Goal: Task Accomplishment & Management: Manage account settings

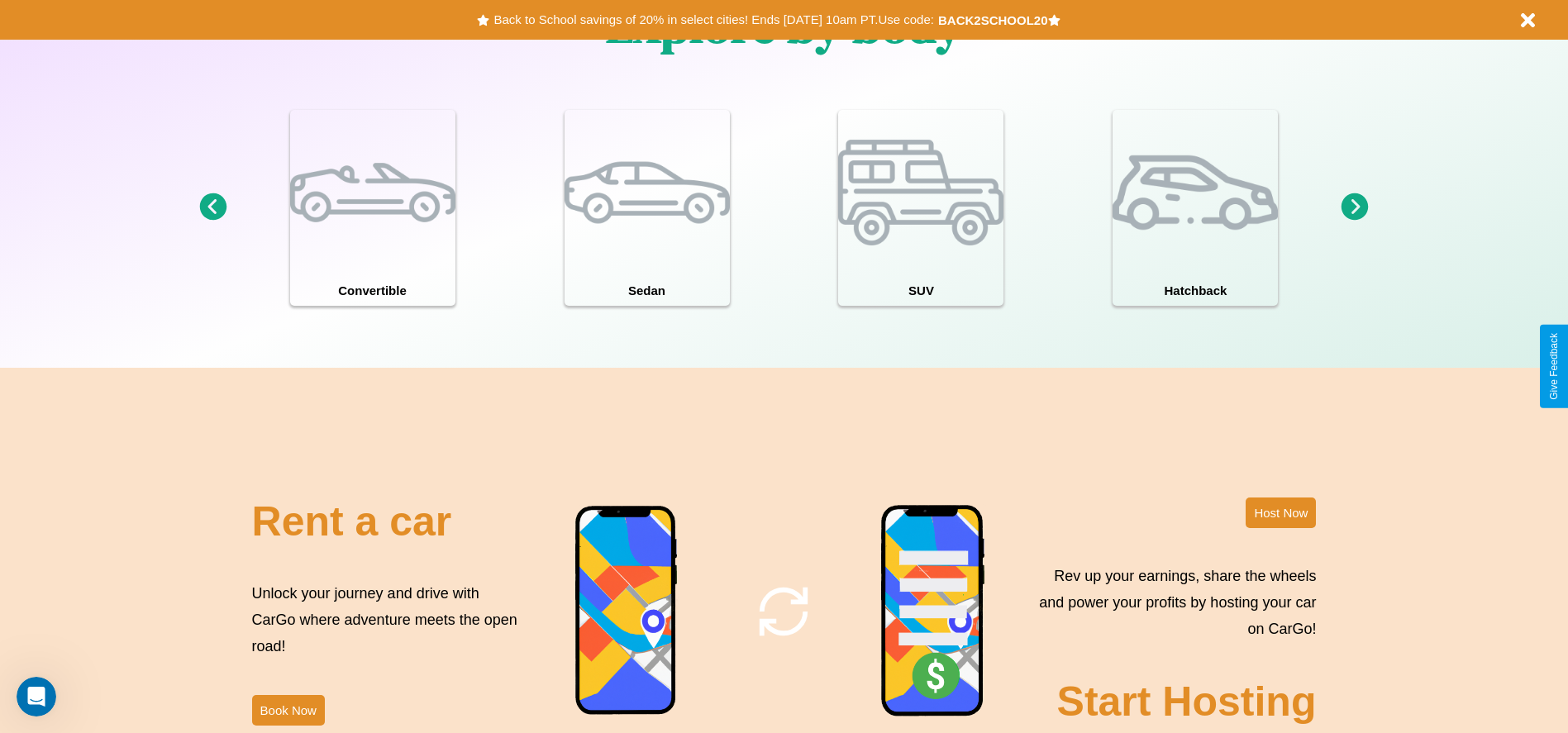
scroll to position [2371, 0]
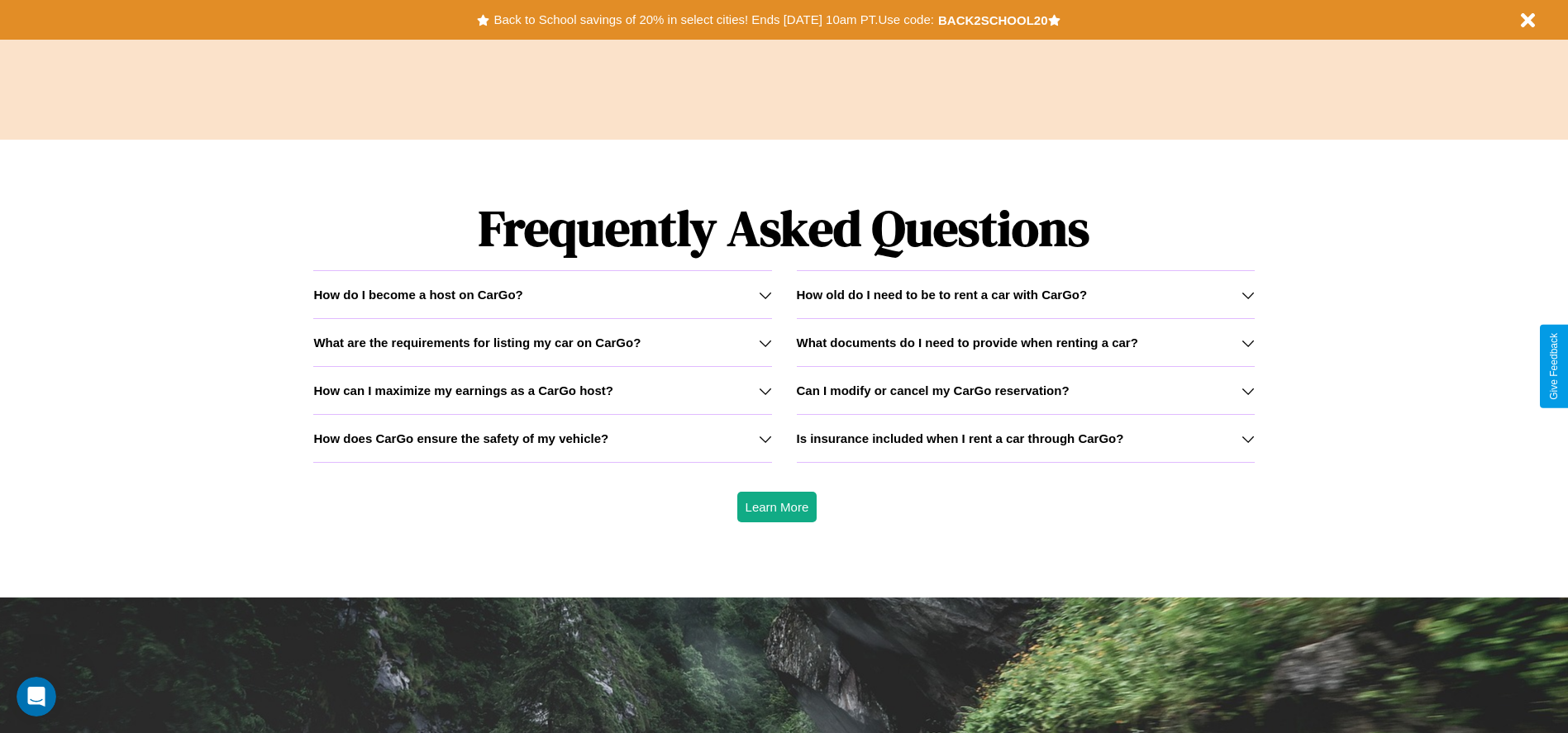
click at [1248, 295] on icon at bounding box center [1248, 295] width 13 height 13
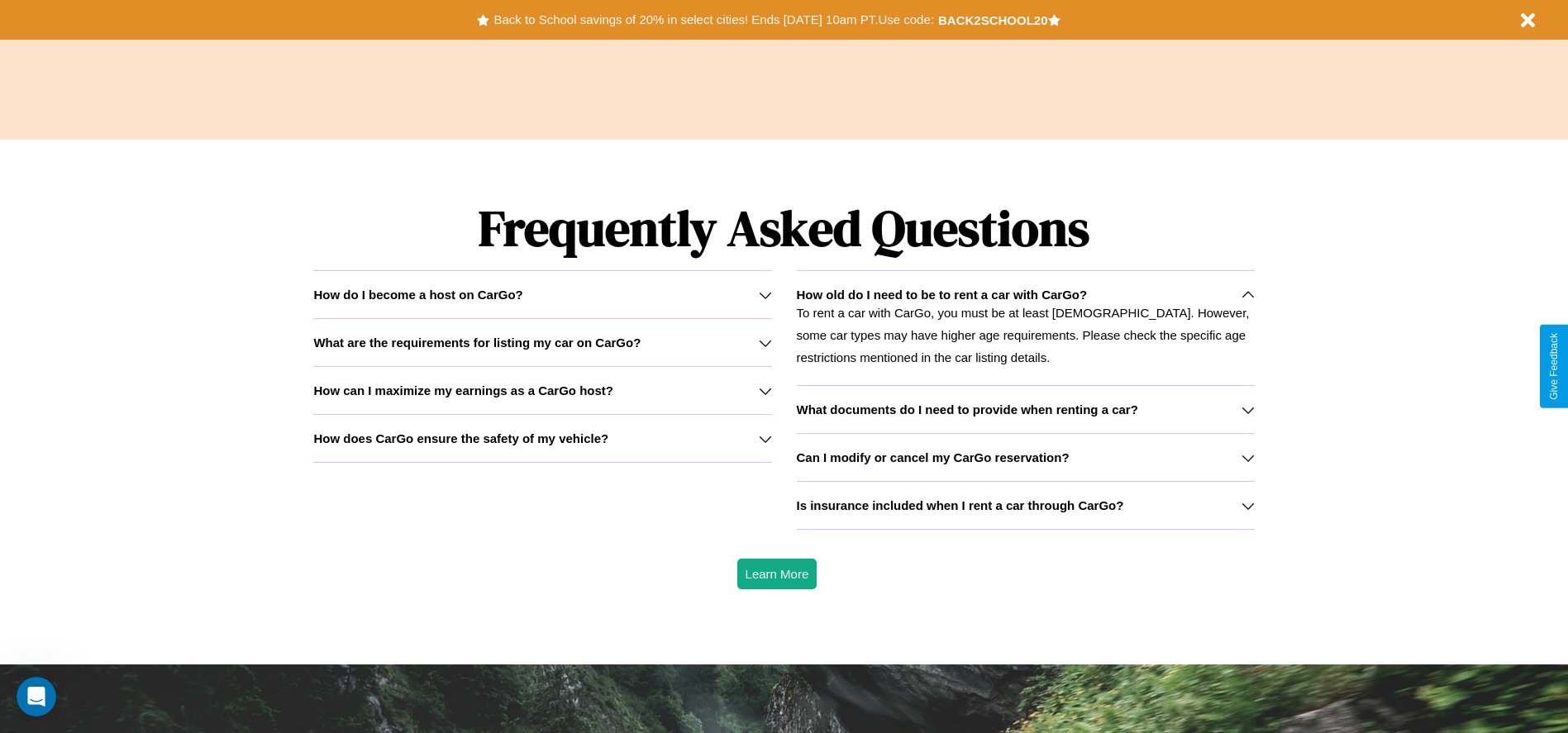
click at [542, 342] on h3 "What are the requirements for listing my car on CarGo?" at bounding box center [477, 343] width 327 height 14
click at [1248, 409] on icon at bounding box center [1248, 409] width 13 height 13
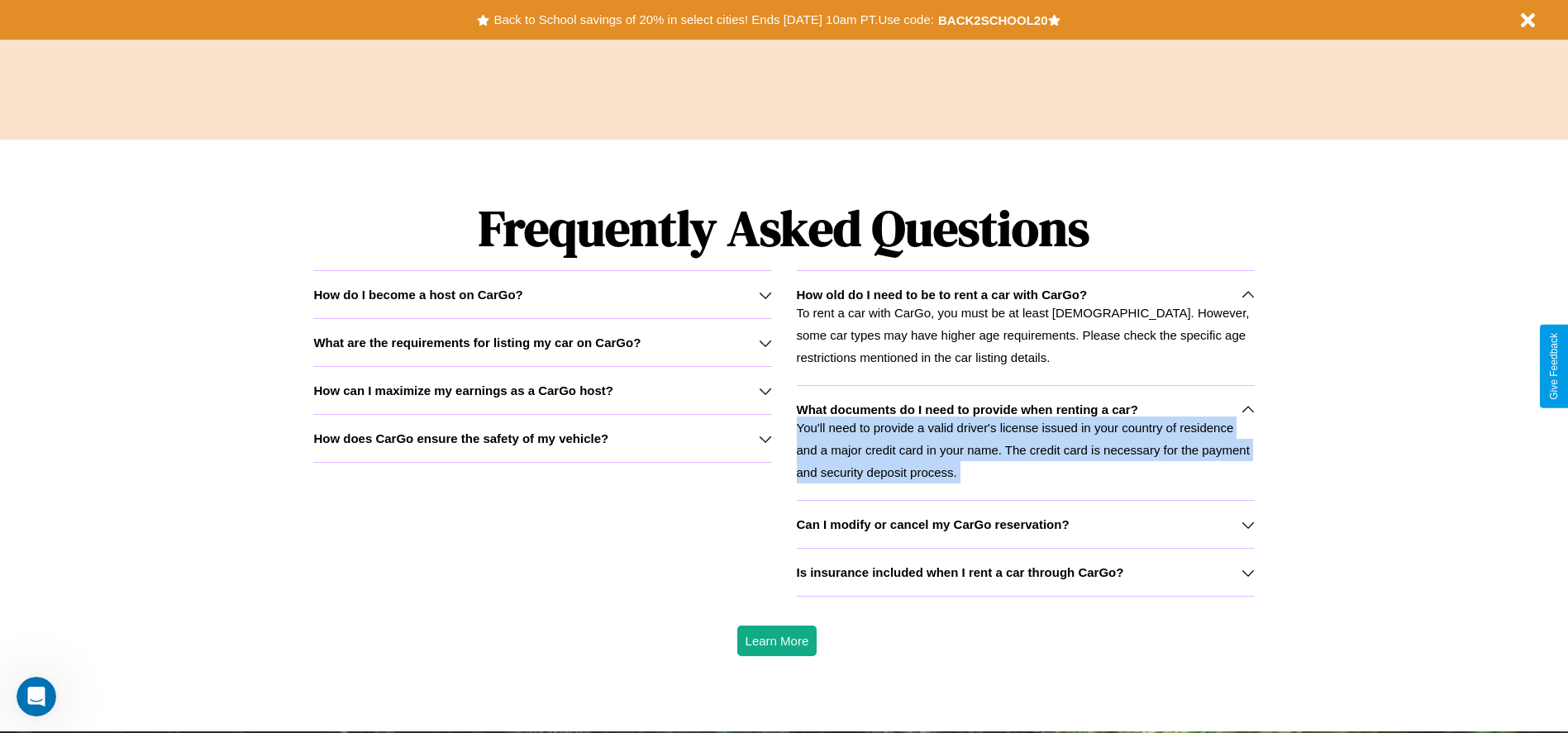
click at [1025, 442] on p "You'll need to provide a valid driver's license issued in your country of resid…" at bounding box center [1026, 450] width 458 height 67
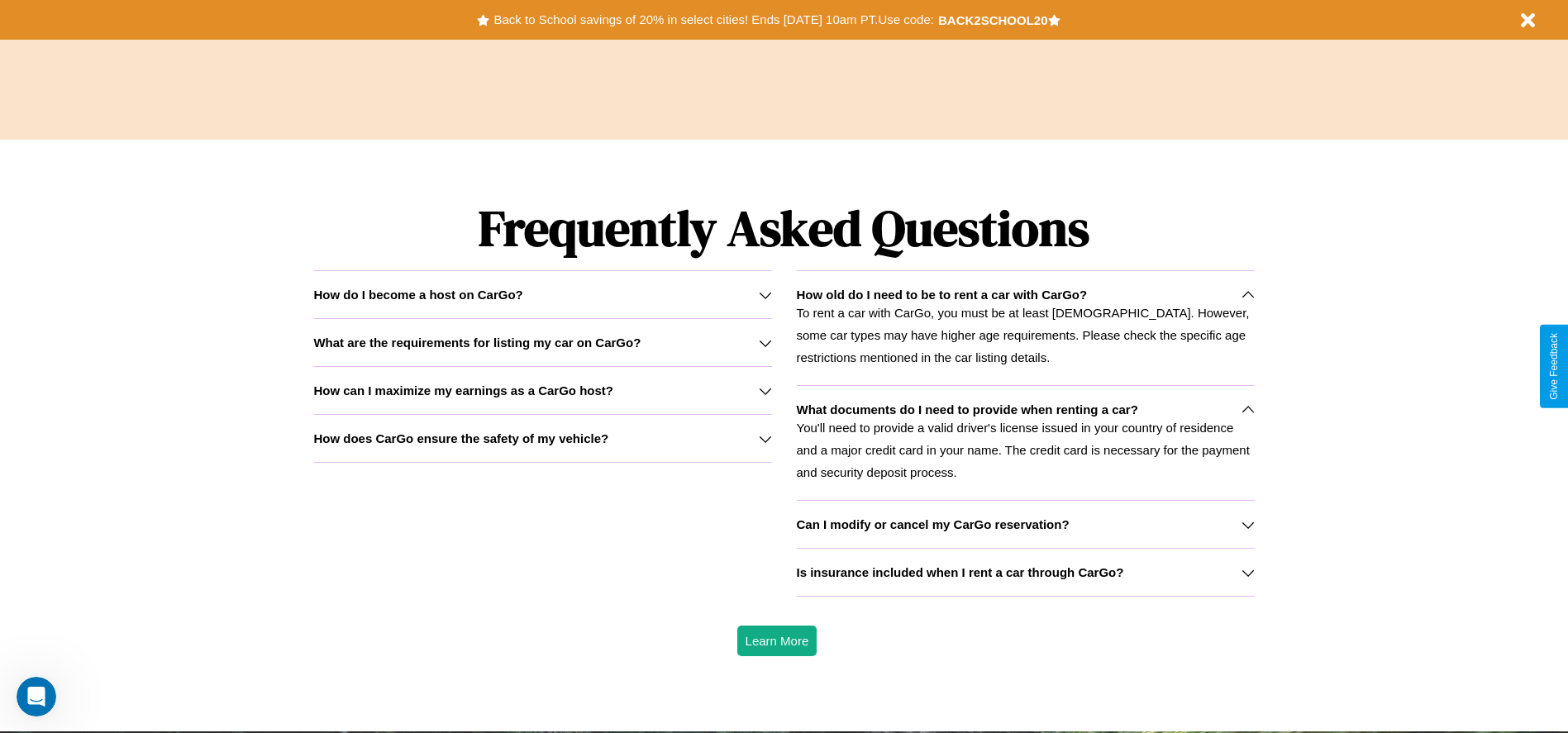
click at [765, 295] on icon at bounding box center [765, 295] width 13 height 13
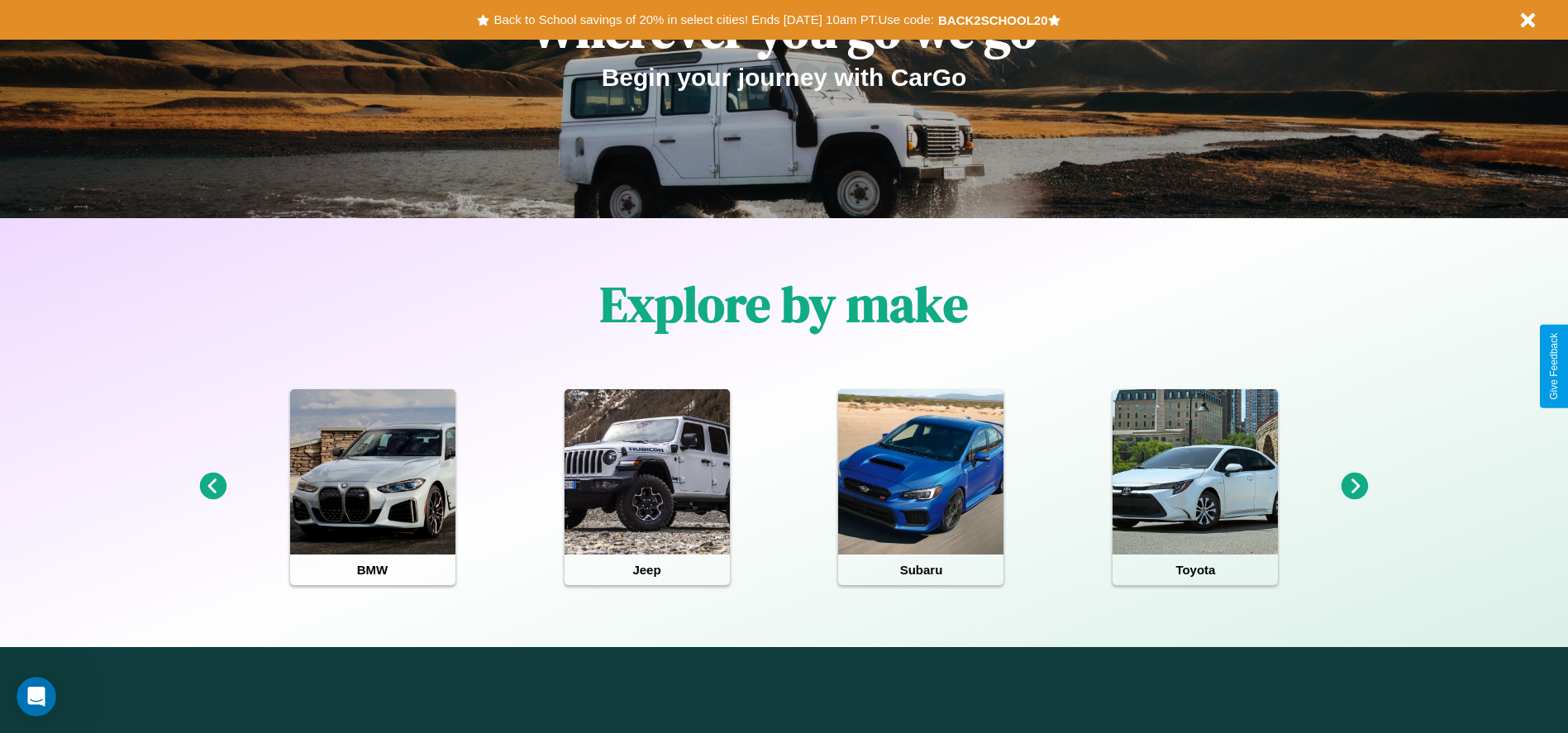
scroll to position [0, 0]
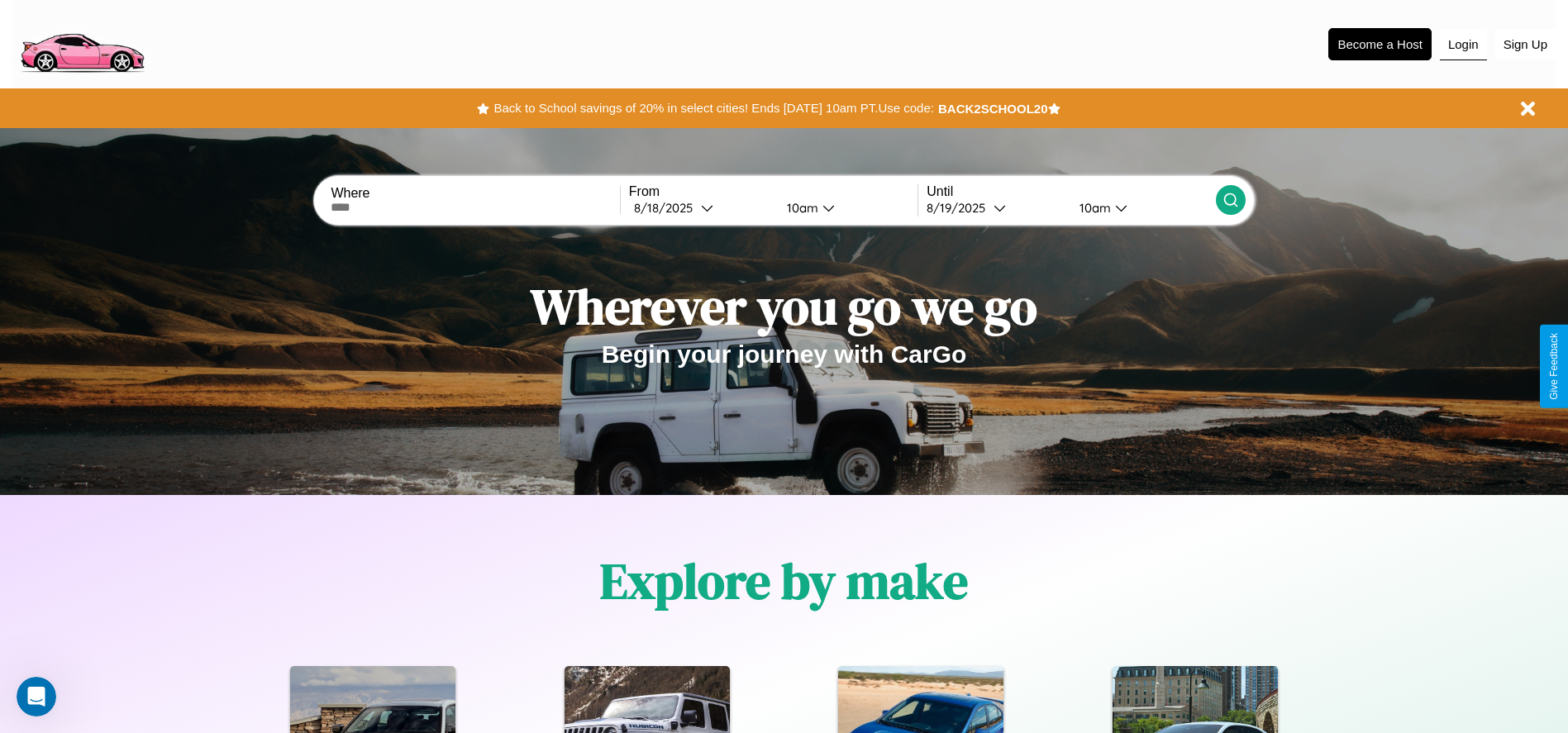
click at [1463, 44] on button "Login" at bounding box center [1464, 45] width 47 height 31
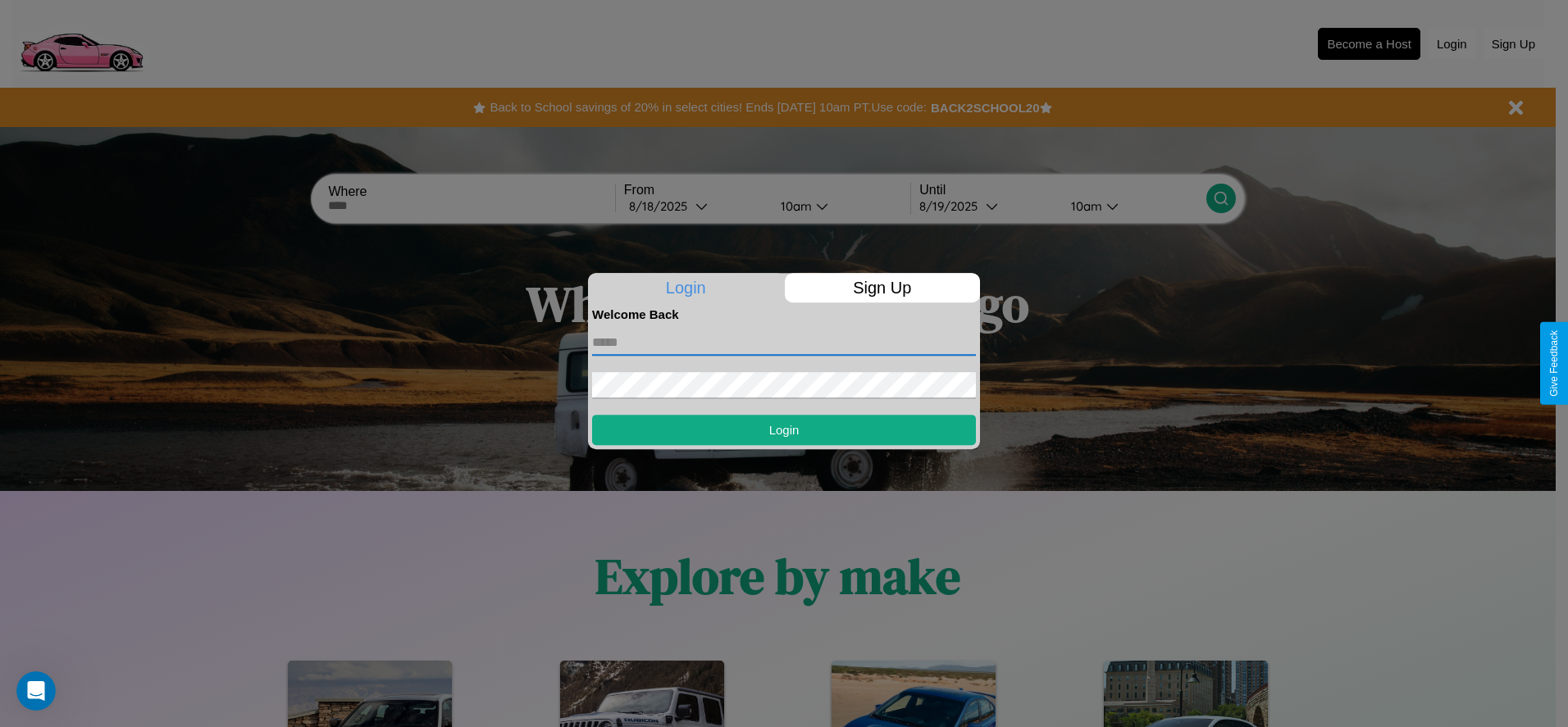
click at [784, 342] on input "text" at bounding box center [784, 343] width 384 height 26
type input "**********"
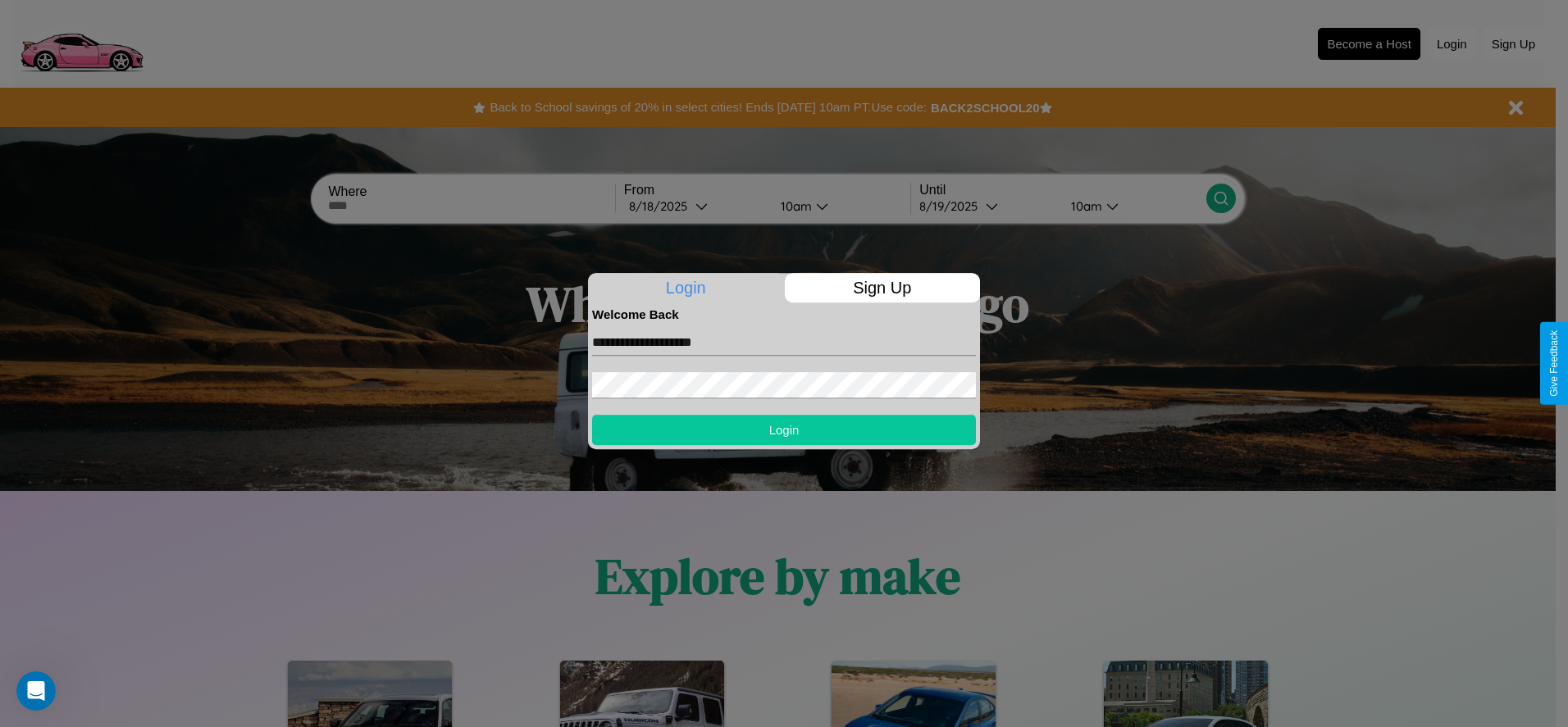
click at [784, 430] on button "Login" at bounding box center [784, 431] width 384 height 31
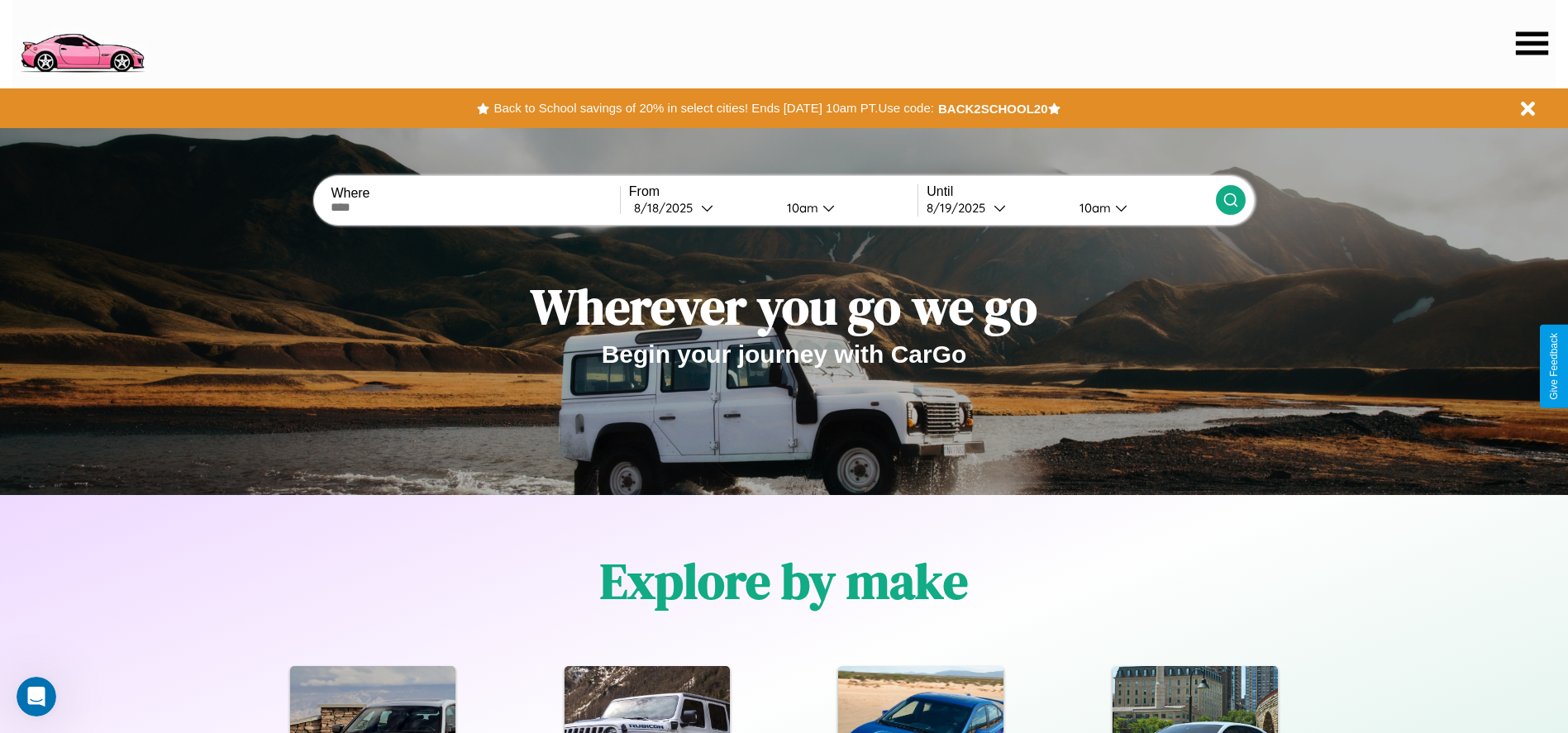
click at [1532, 43] on icon at bounding box center [1532, 42] width 32 height 23
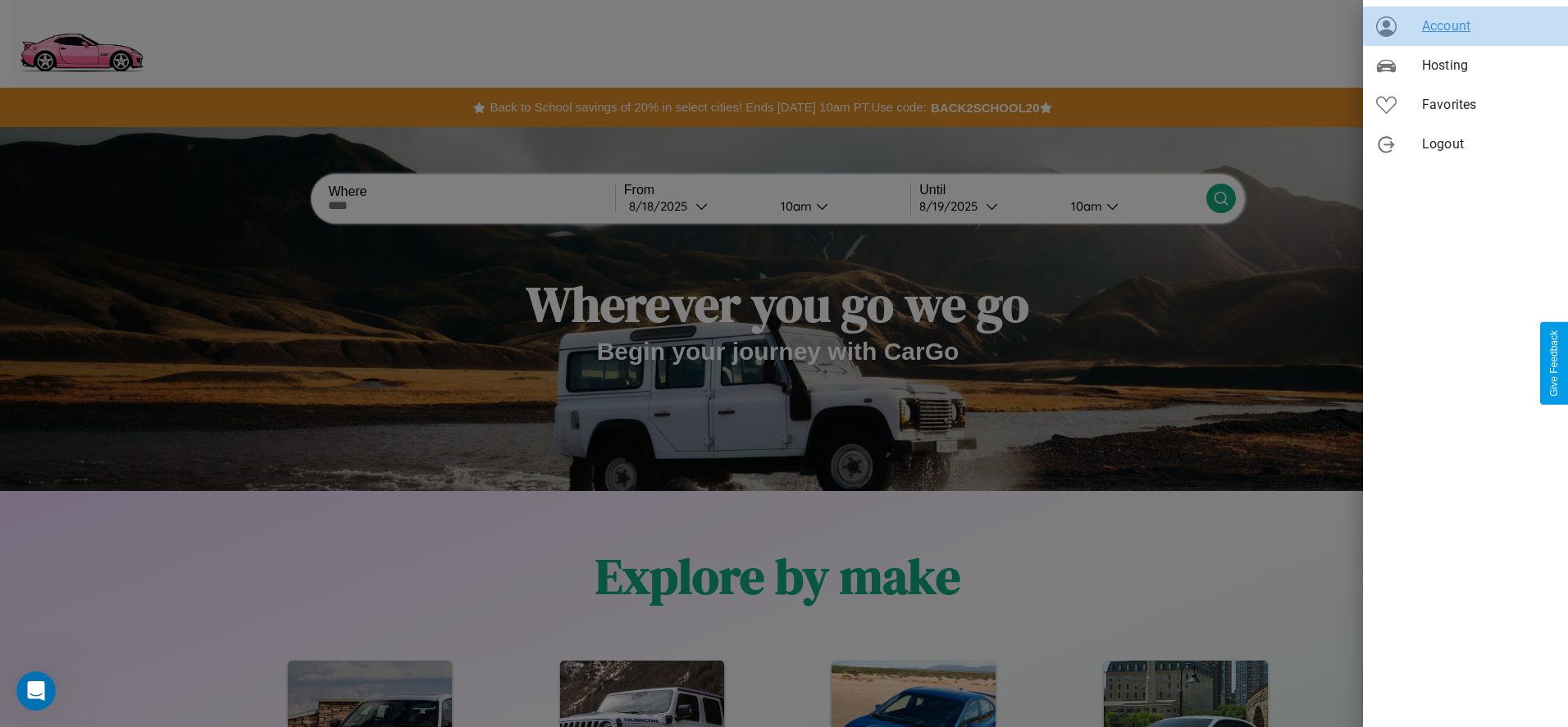
click at [1465, 26] on span "Account" at bounding box center [1488, 26] width 132 height 20
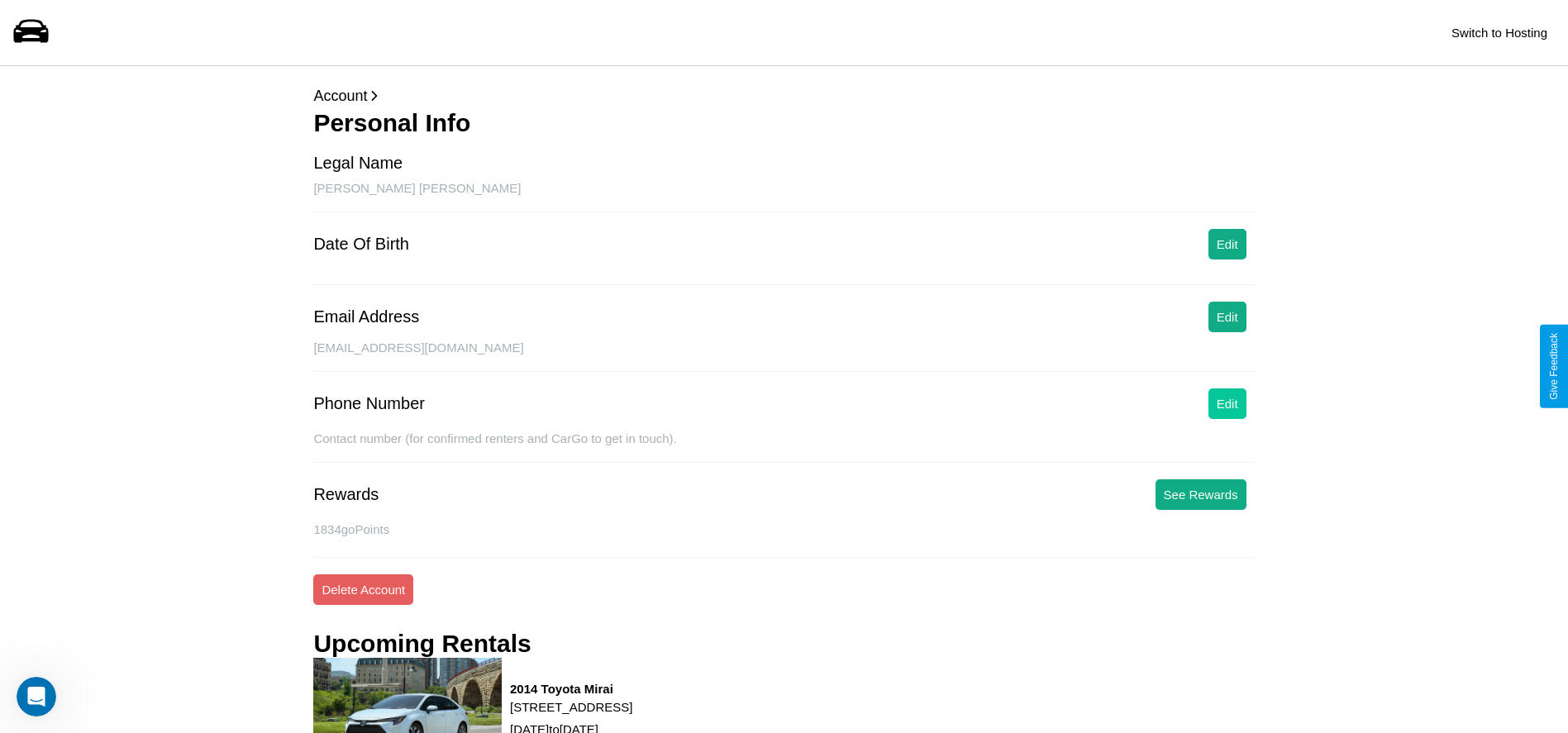
click at [1227, 403] on button "Edit" at bounding box center [1228, 404] width 38 height 31
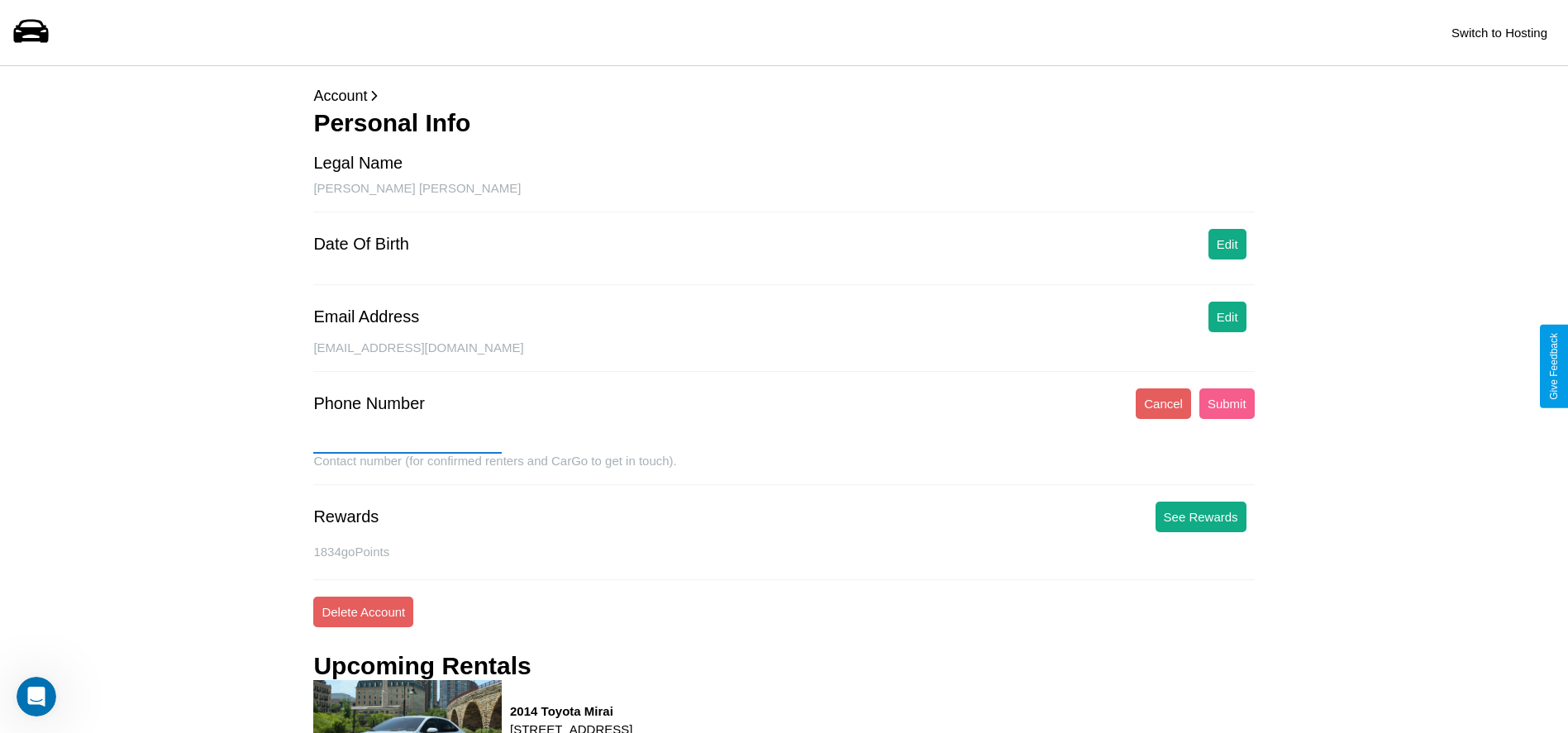
click at [408, 440] on input "text" at bounding box center [408, 440] width 189 height 27
type input "**********"
